Goal: Task Accomplishment & Management: Complete application form

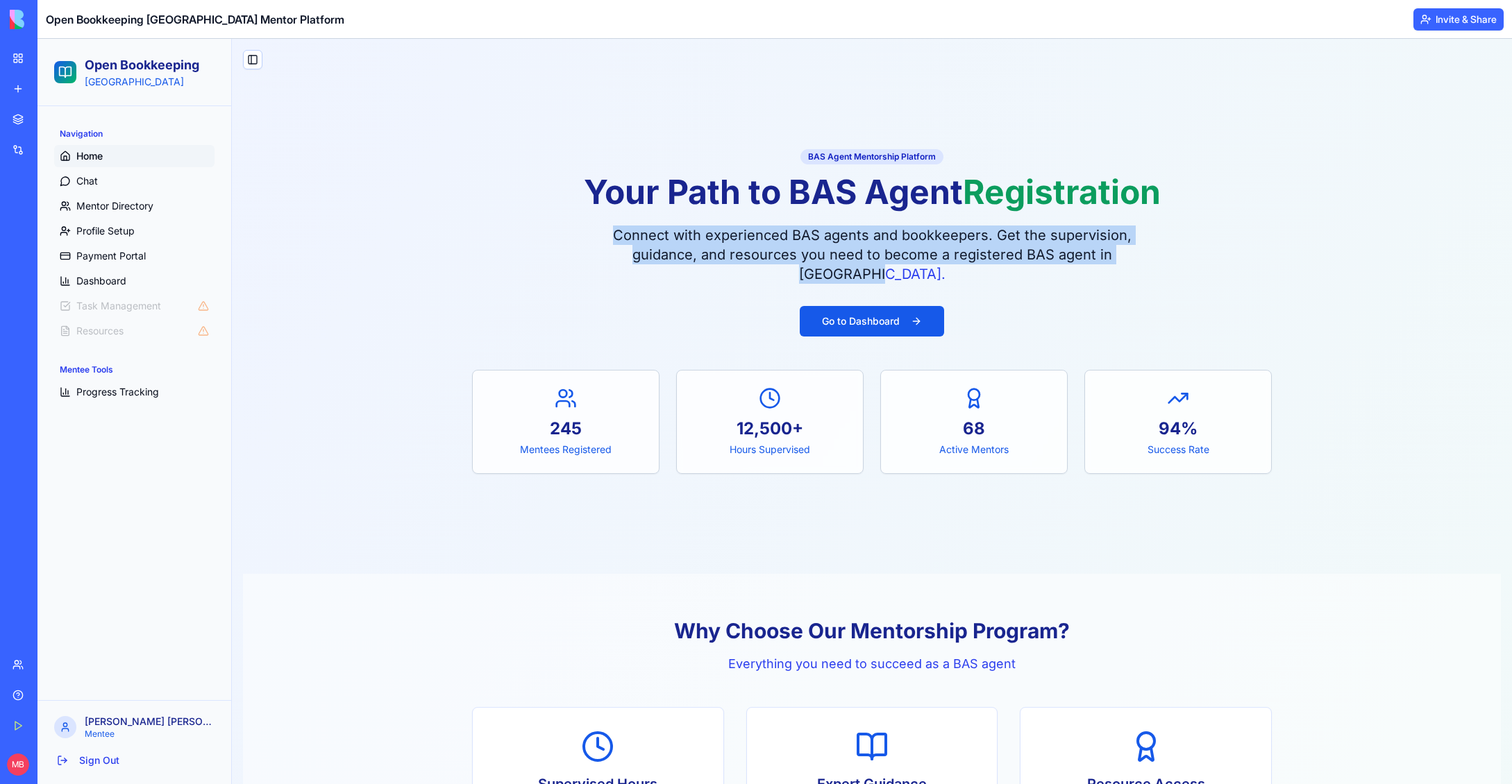
drag, startPoint x: 906, startPoint y: 277, endPoint x: 600, endPoint y: 233, distance: 309.1
click at [600, 233] on div "BAS Agent Mentorship Platform Your Path to BAS Agent Registration Connect with …" at bounding box center [871, 215] width 800 height 137
copy p "Connect with experienced BAS agents and bookkeepers. Get the supervision, guida…"
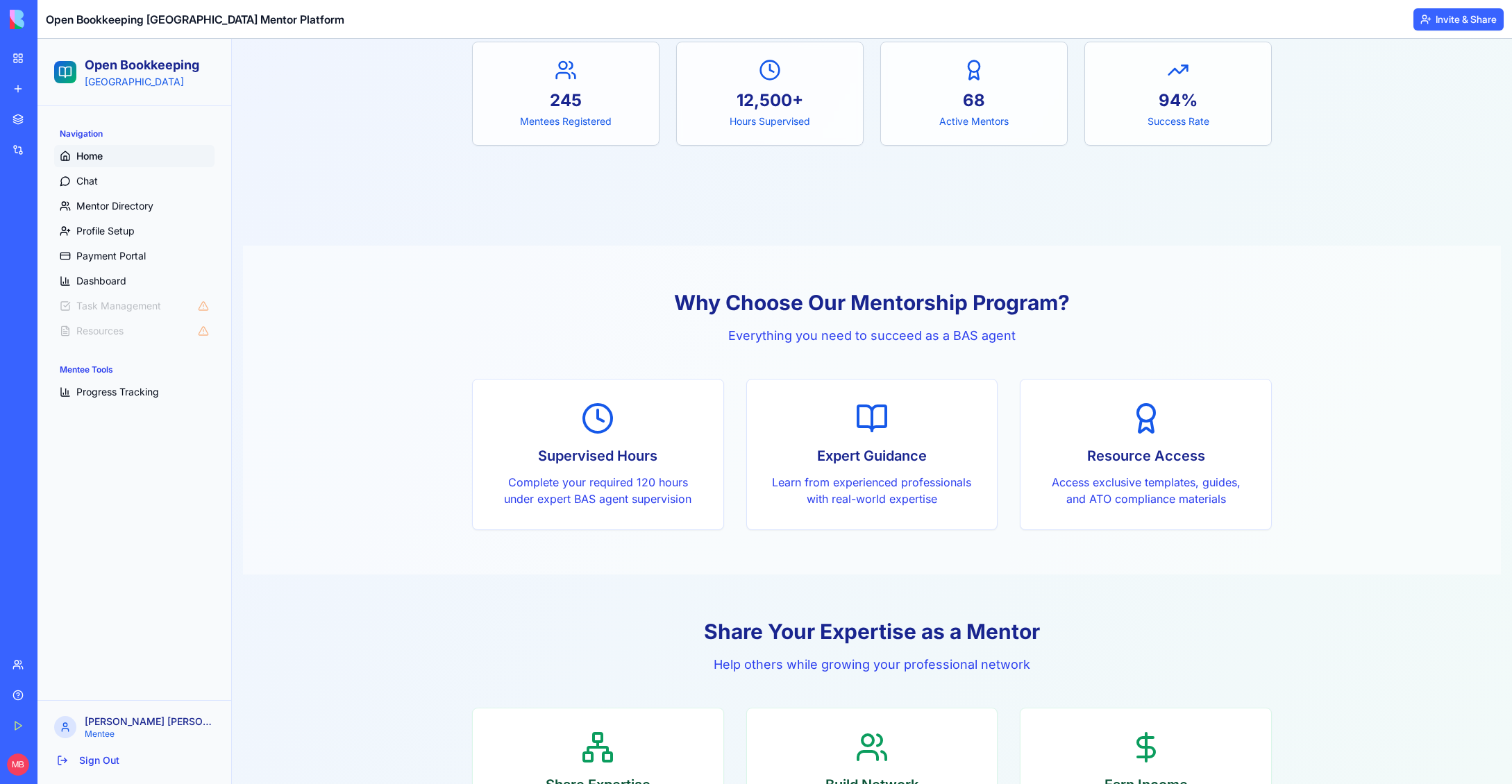
scroll to position [328, 0]
drag, startPoint x: 1016, startPoint y: 337, endPoint x: 731, endPoint y: 337, distance: 285.0
click at [731, 337] on p "Everything you need to succeed as a BAS agent" at bounding box center [871, 337] width 800 height 20
copy p "Everything you need to succeed as a BAS agent"
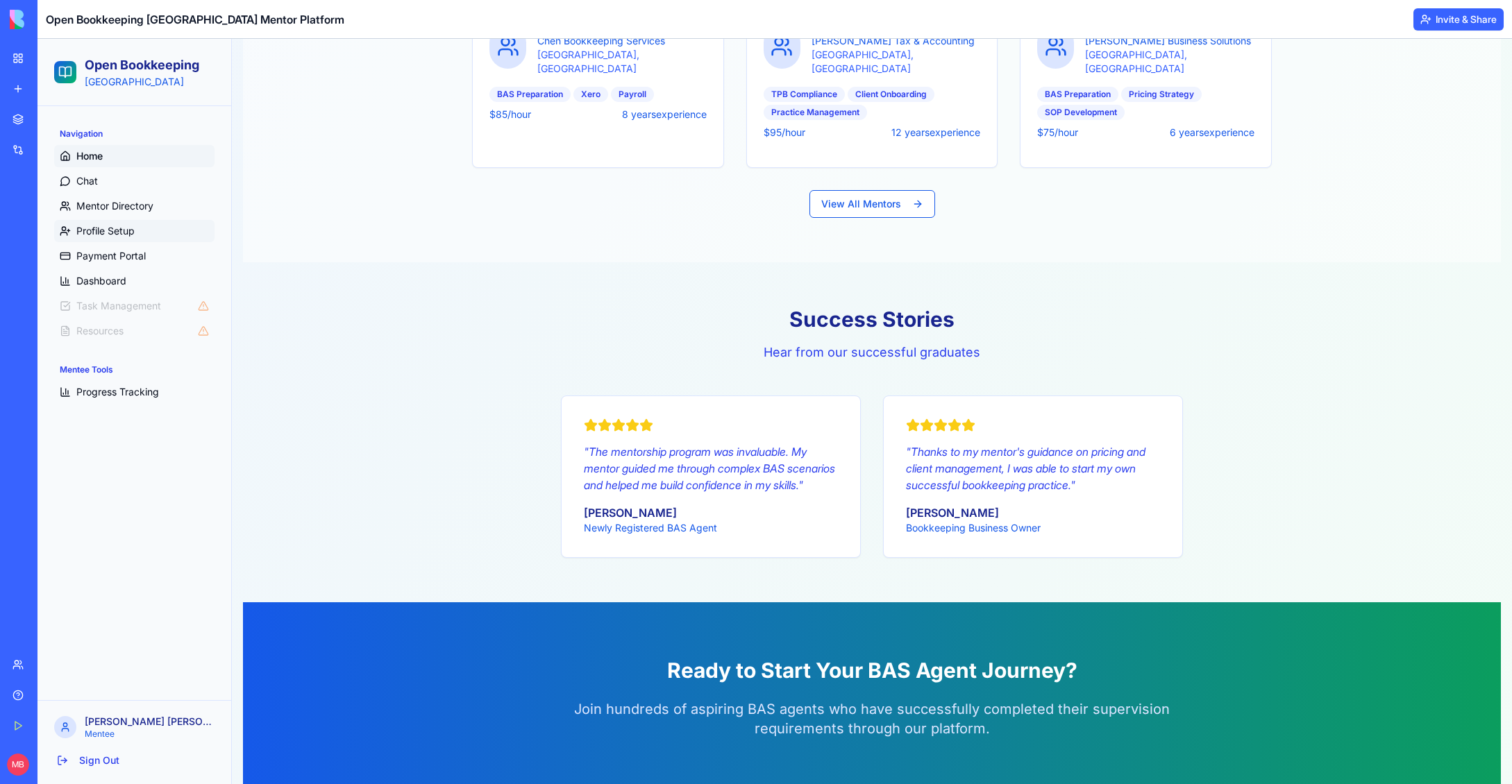
scroll to position [1410, 0]
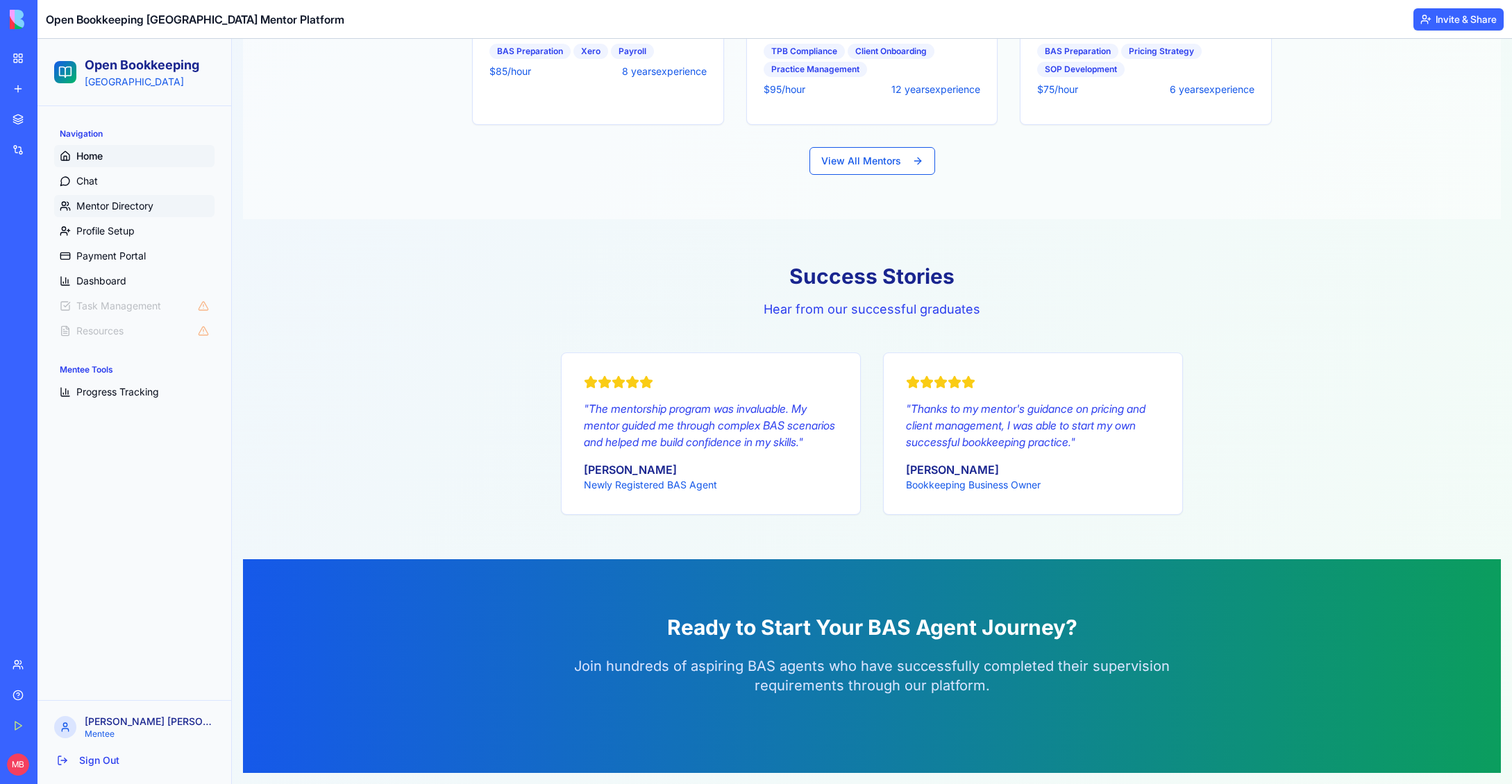
click at [99, 206] on span "Mentor Directory" at bounding box center [115, 206] width 77 height 14
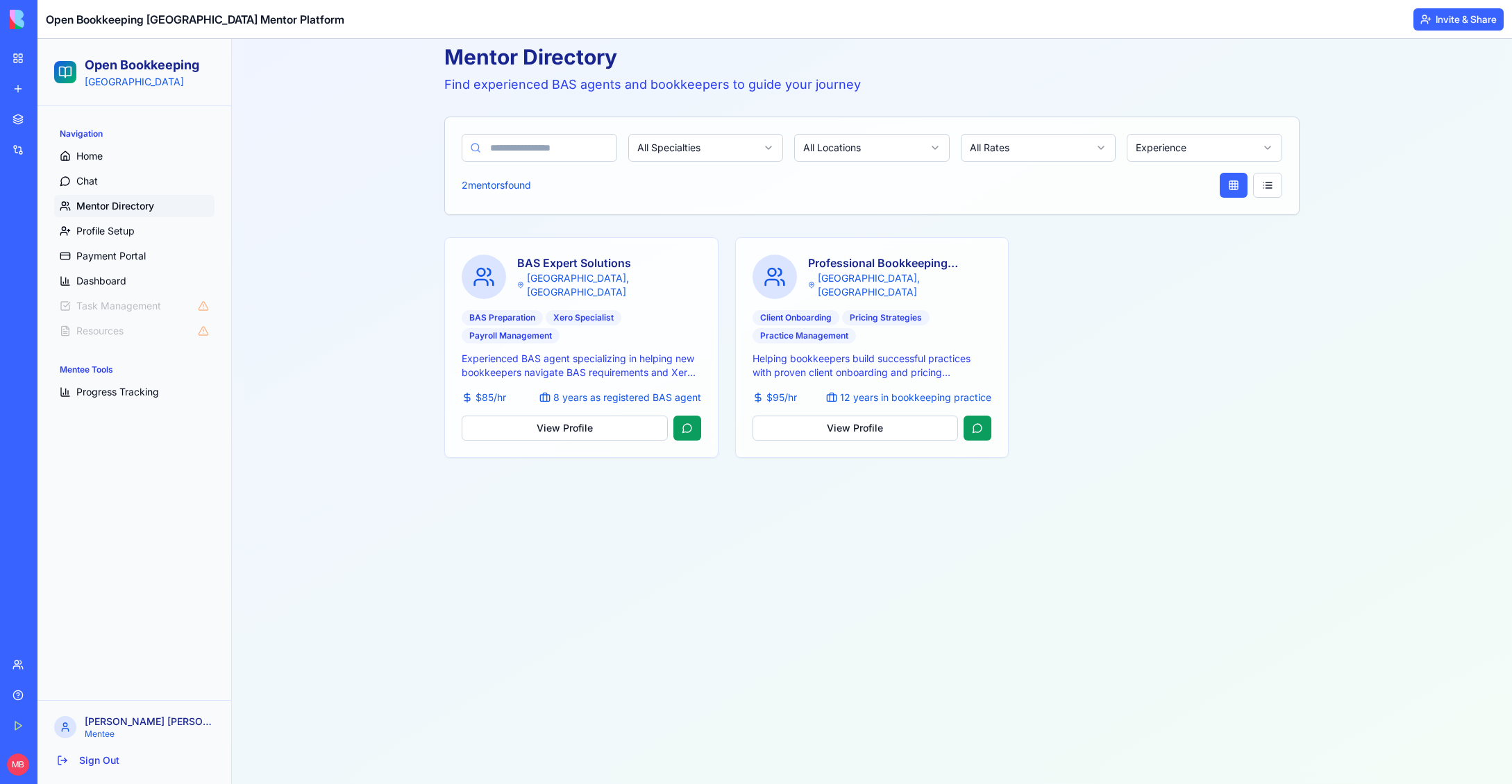
click at [618, 63] on h1 "Mentor Directory" at bounding box center [871, 57] width 855 height 25
click at [620, 63] on h1 "Mentor Directory" at bounding box center [871, 57] width 855 height 25
drag, startPoint x: 451, startPoint y: 59, endPoint x: 627, endPoint y: 61, distance: 176.0
click at [627, 61] on h1 "Mentor Directory" at bounding box center [871, 57] width 855 height 25
copy h1 "Mentor Directory"
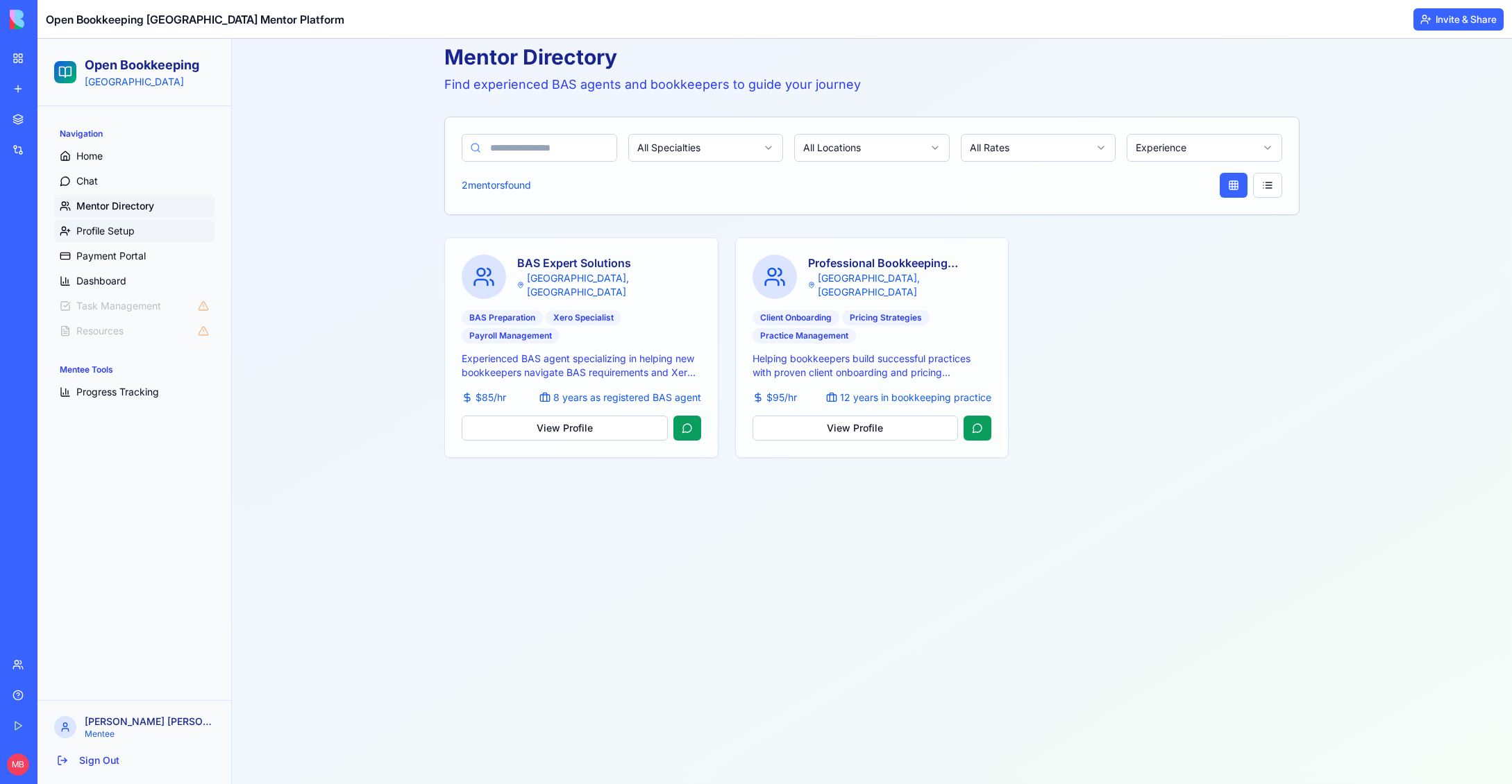
drag, startPoint x: 326, startPoint y: 234, endPoint x: 209, endPoint y: 225, distance: 117.3
click at [326, 234] on div "Mentor Directory Find experienced BAS agents and bookkeepers to guide your jour…" at bounding box center [872, 400] width 1258 height 745
click at [91, 225] on span "Profile Setup" at bounding box center [106, 231] width 59 height 14
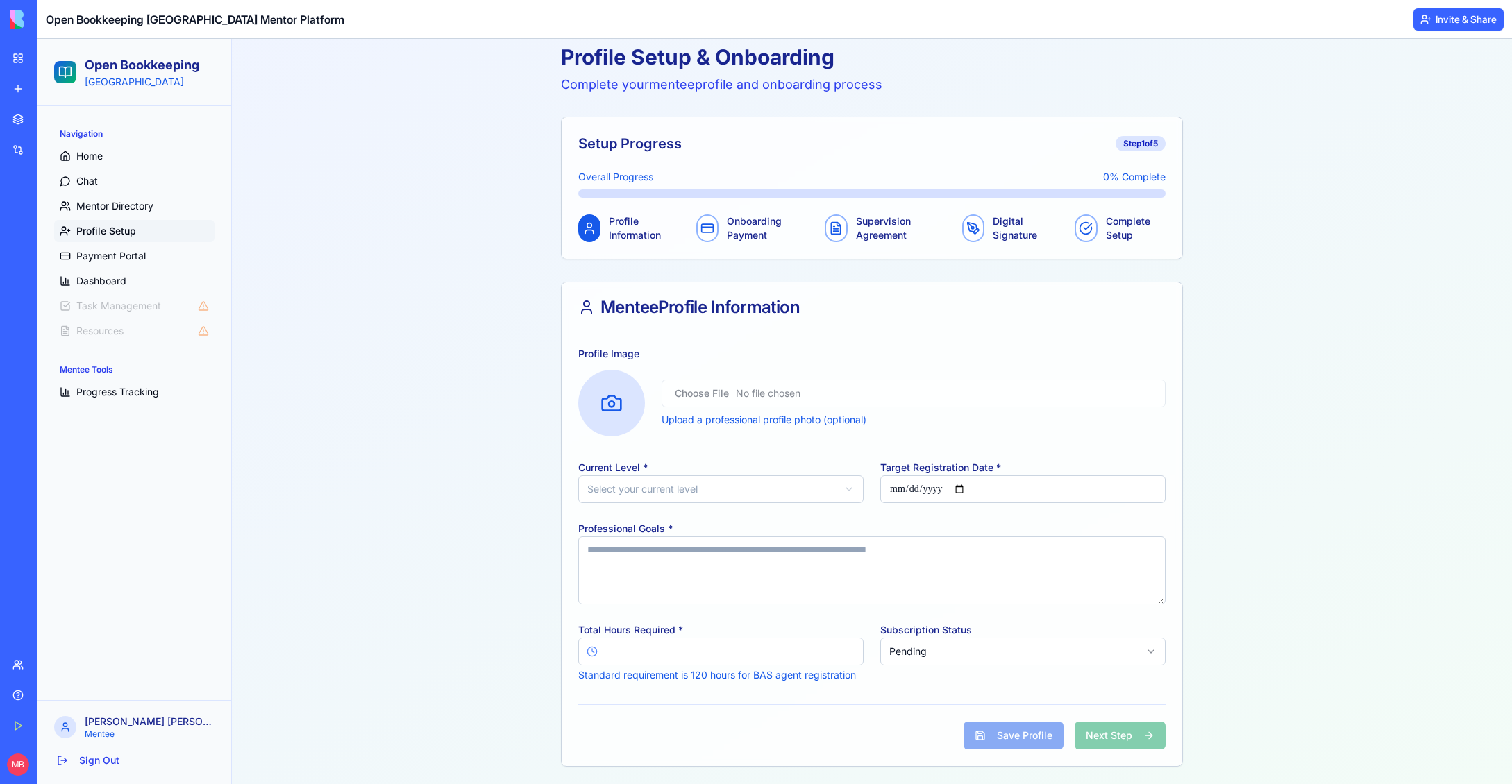
click at [931, 284] on div "Mentee Profile Information" at bounding box center [872, 307] width 620 height 50
click at [1214, 268] on div "Profile Setup & Onboarding Complete your mentee profile and onboarding process …" at bounding box center [872, 406] width 1258 height 755
click at [804, 274] on div "Profile Setup & Onboarding Complete your mentee profile and onboarding process …" at bounding box center [872, 406] width 622 height 723
drag, startPoint x: 906, startPoint y: 273, endPoint x: 1011, endPoint y: 275, distance: 105.0
click at [959, 275] on div "Profile Setup & Onboarding Complete your mentee profile and onboarding process …" at bounding box center [872, 406] width 622 height 723
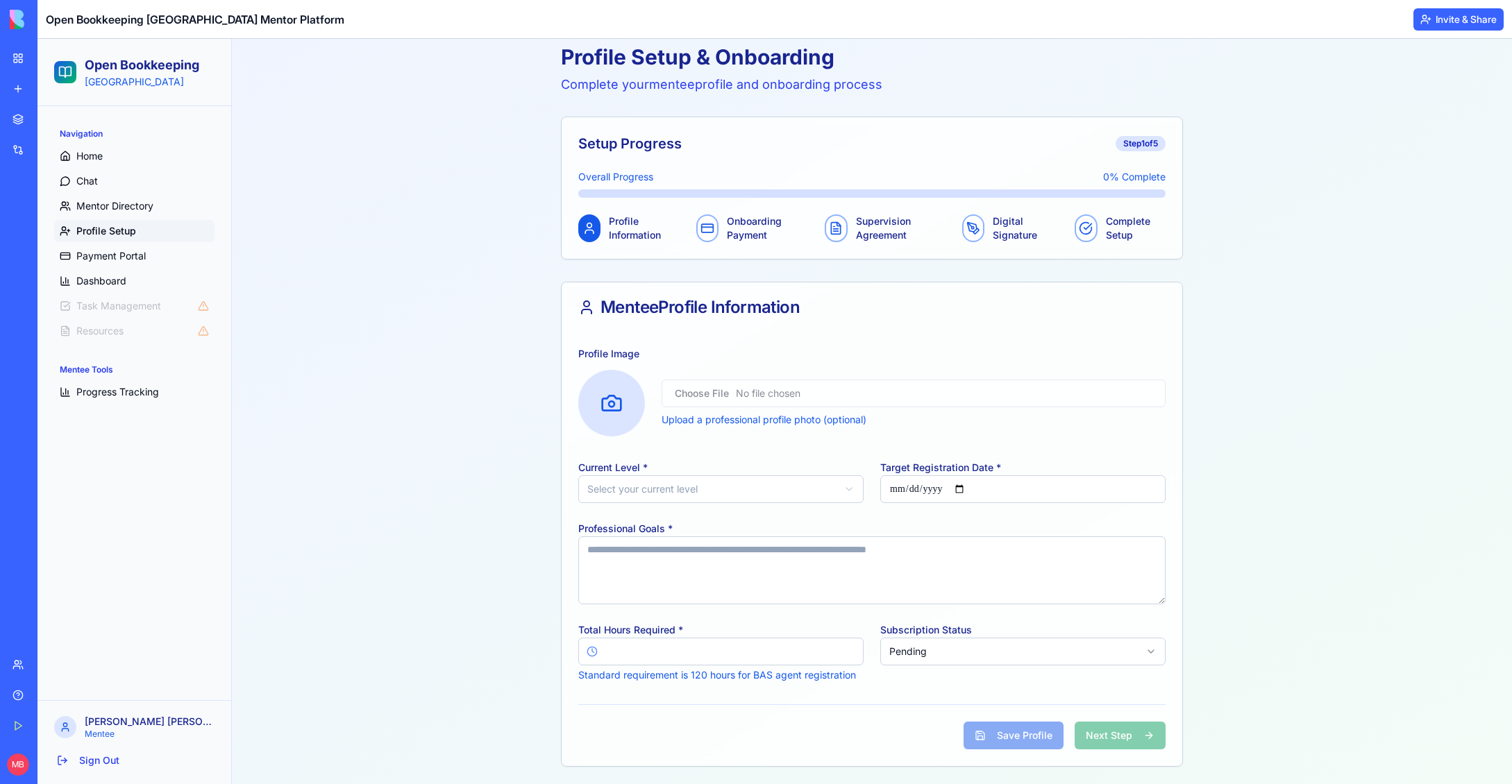
drag, startPoint x: 1011, startPoint y: 275, endPoint x: 862, endPoint y: 276, distance: 149.0
click at [995, 275] on div "Profile Setup & Onboarding Complete your mentee profile and onboarding process …" at bounding box center [872, 406] width 622 height 723
click at [860, 277] on div "Profile Setup & Onboarding Complete your mentee profile and onboarding process …" at bounding box center [872, 406] width 622 height 723
